Goal: Find specific page/section: Find specific page/section

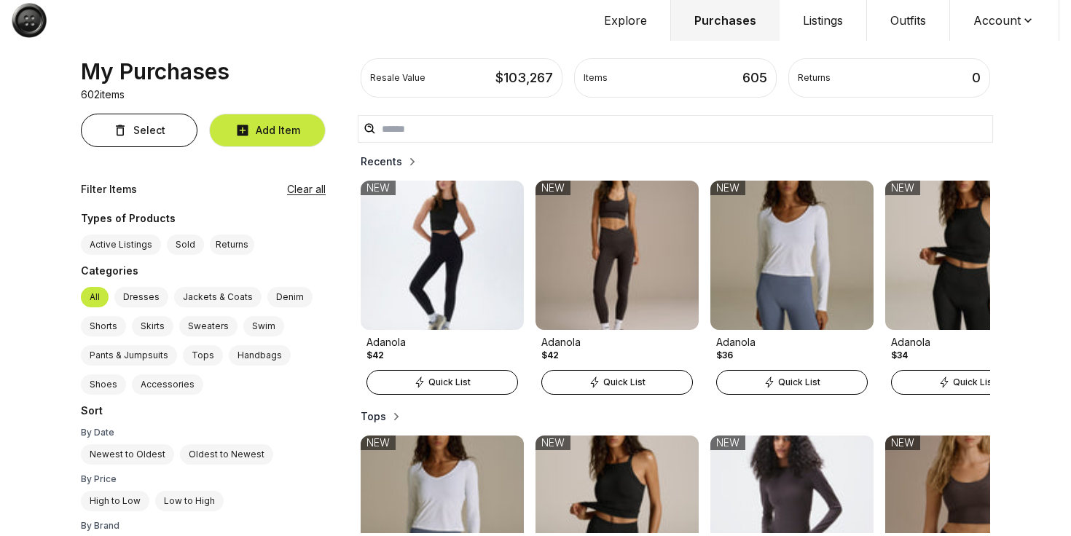
click at [141, 248] on label "Active Listings" at bounding box center [121, 245] width 80 height 20
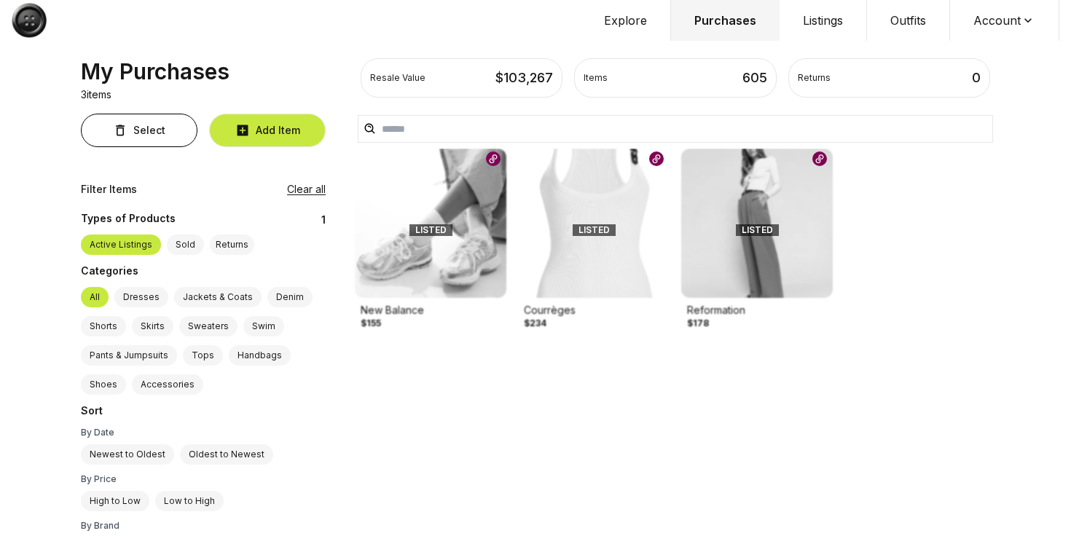
scroll to position [30, 0]
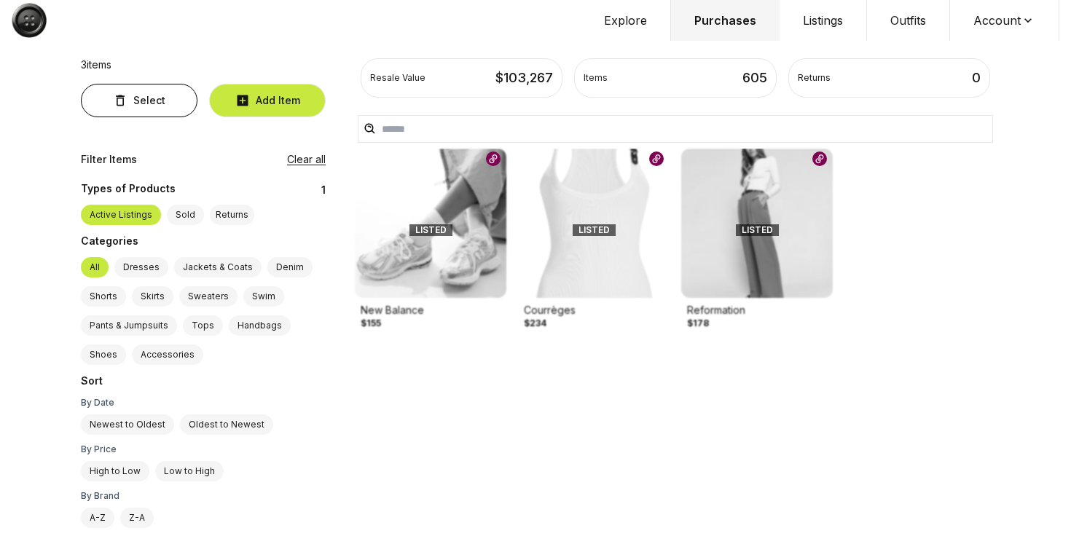
click at [297, 155] on button "Clear all" at bounding box center [306, 159] width 39 height 15
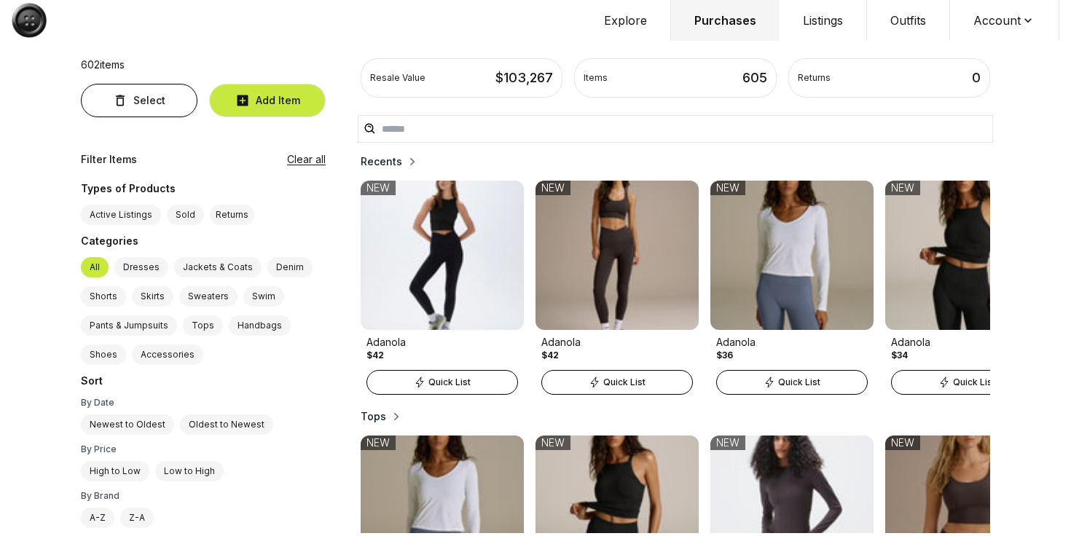
scroll to position [0, 0]
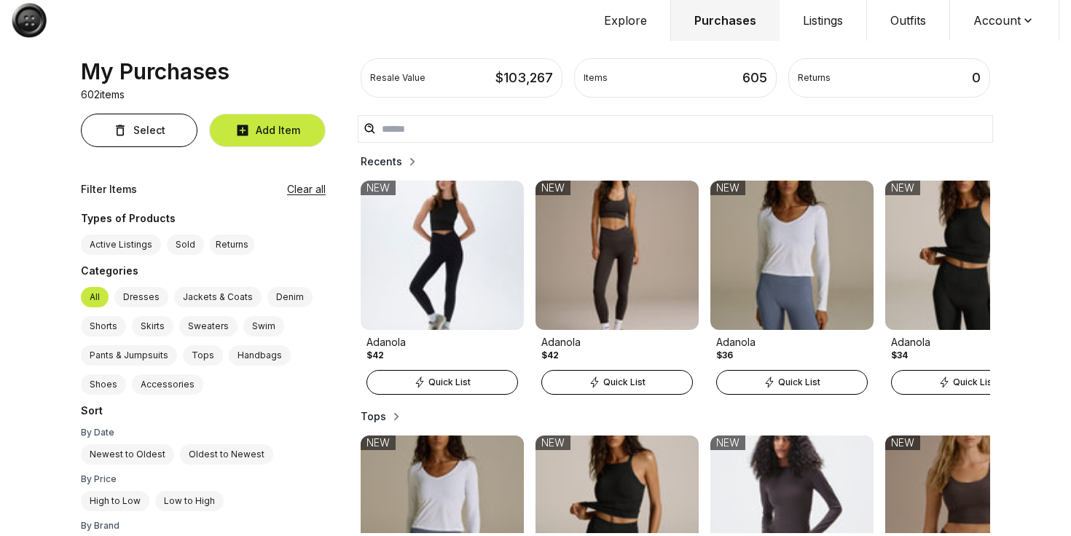
click at [396, 135] on input "text" at bounding box center [675, 129] width 635 height 28
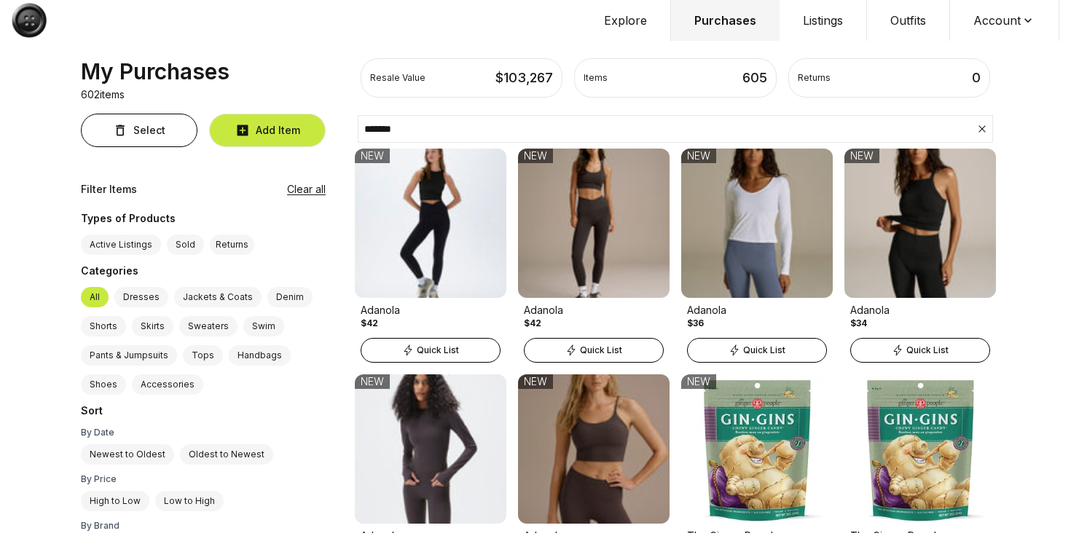
type input "*******"
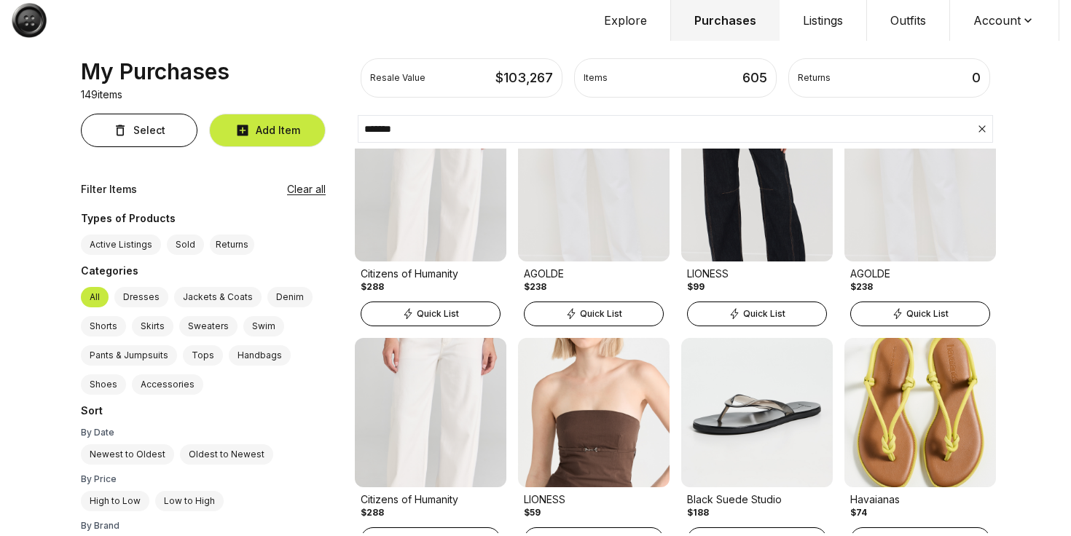
scroll to position [866, 0]
